Goal: Task Accomplishment & Management: Manage account settings

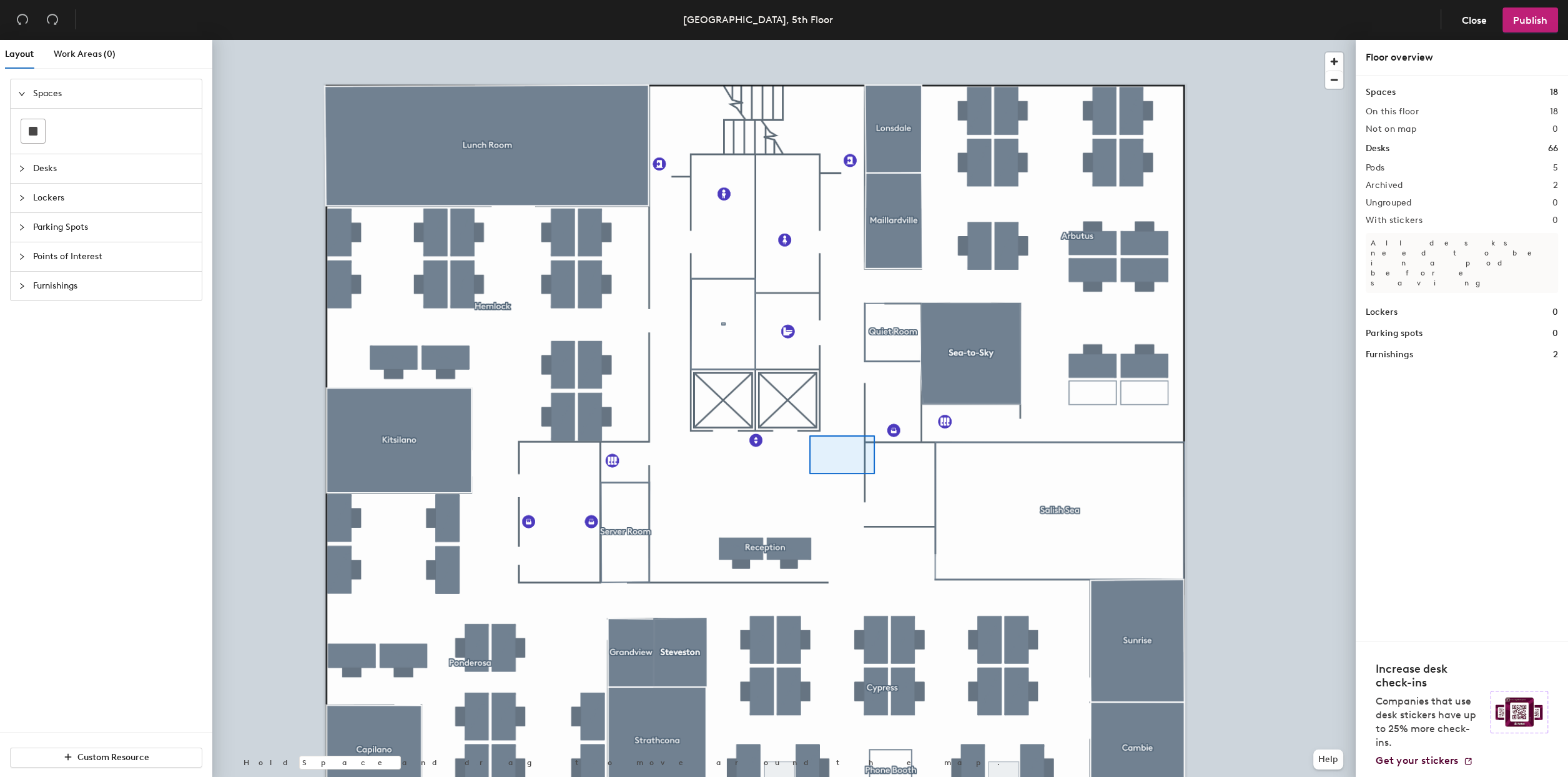
click at [809, 40] on div at bounding box center [784, 40] width 1144 height 0
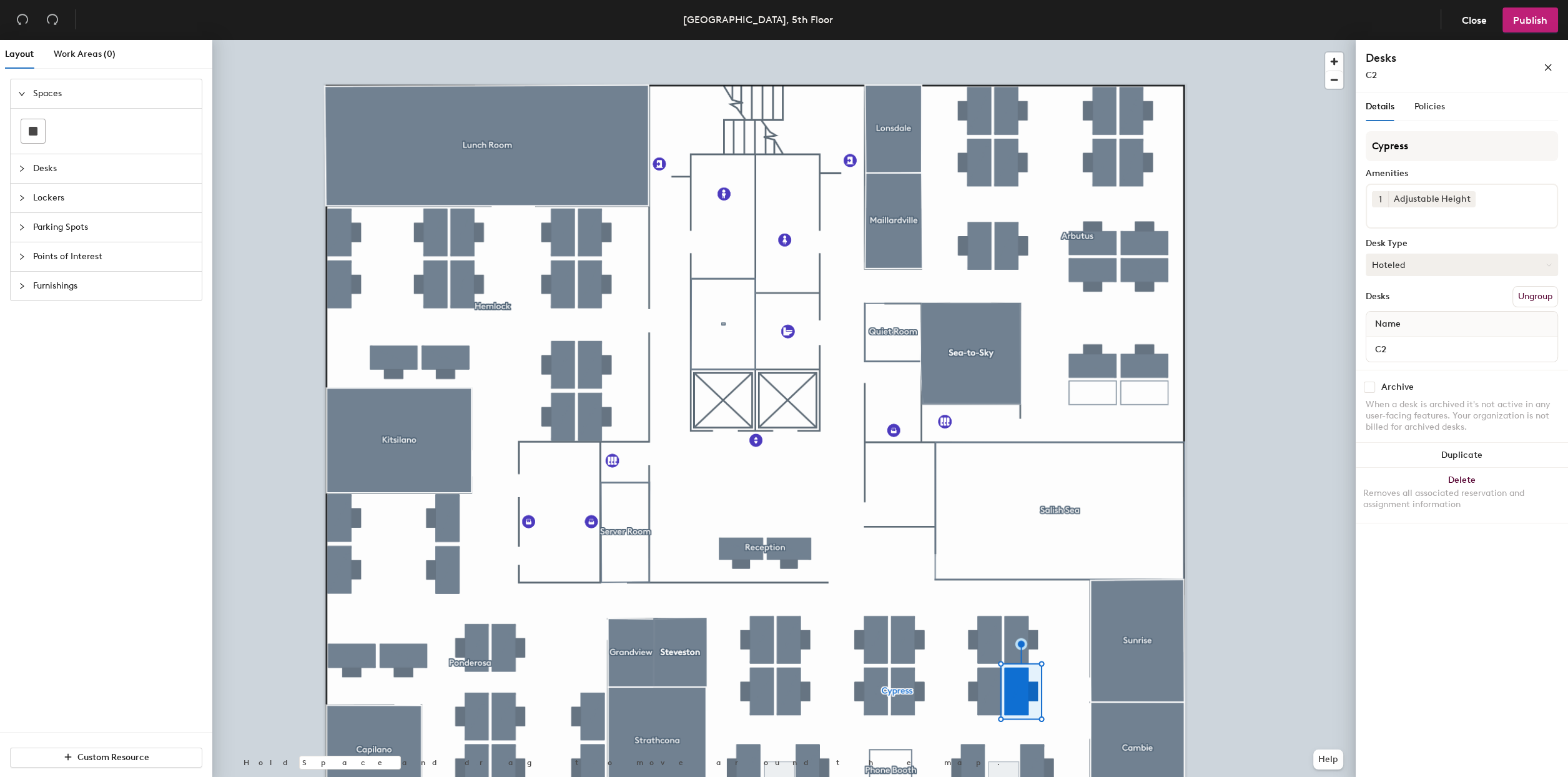
click at [1488, 265] on button "Hoteled" at bounding box center [1462, 265] width 192 height 23
click at [1412, 304] on div "Assigned" at bounding box center [1428, 304] width 125 height 19
click at [1517, 18] on span "Publish" at bounding box center [1530, 20] width 34 height 12
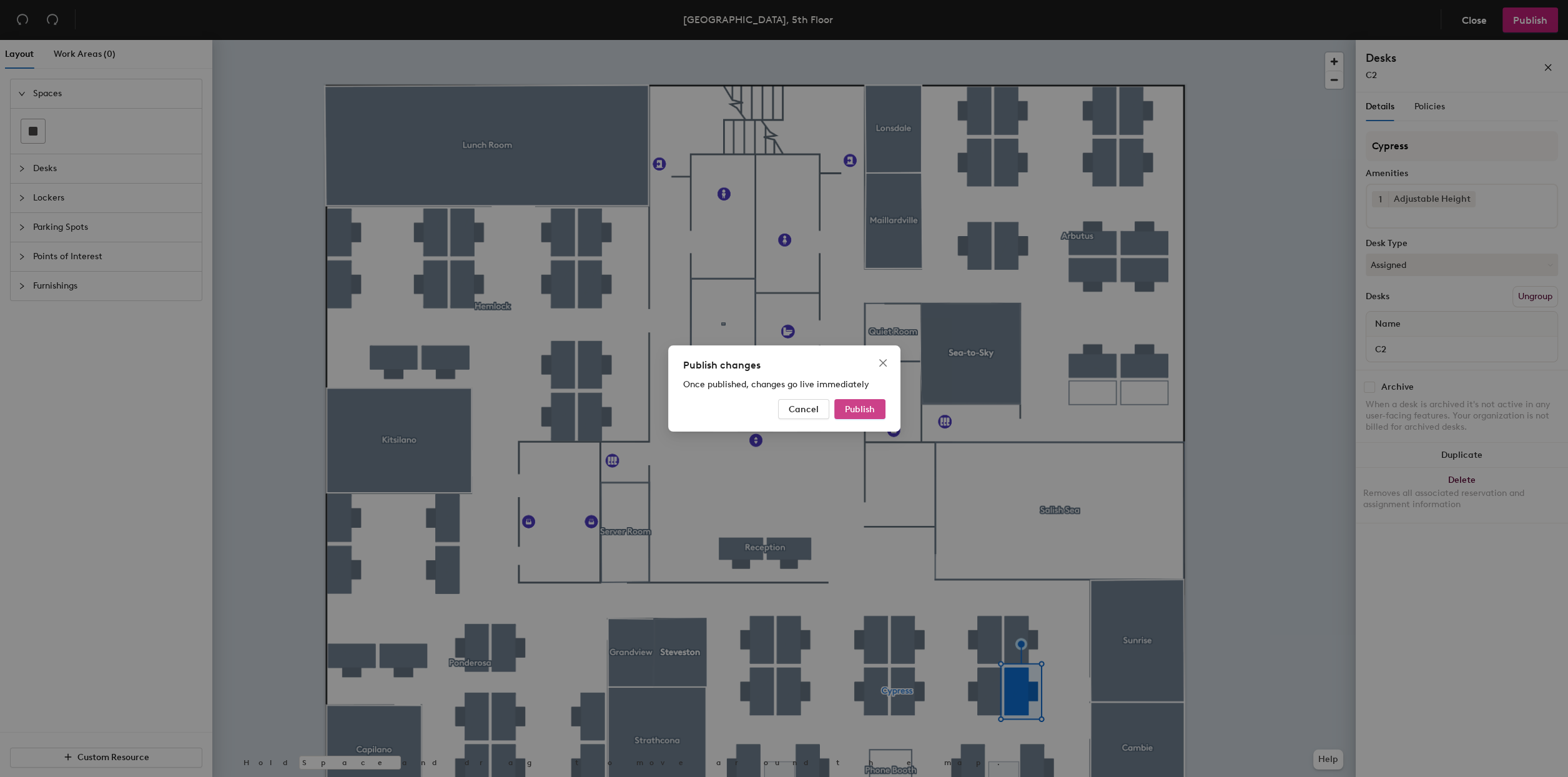
click at [864, 409] on span "Publish" at bounding box center [860, 410] width 30 height 11
